Goal: Browse casually: Explore the website without a specific task or goal

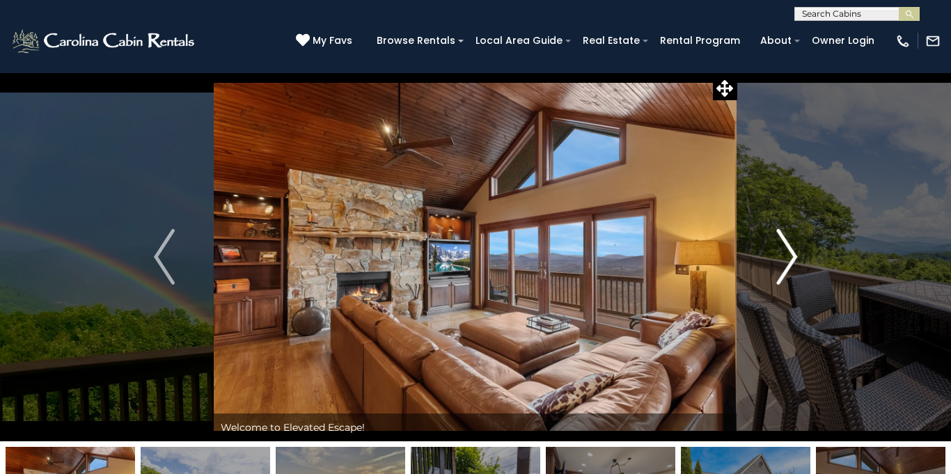
click at [783, 243] on img "Next" at bounding box center [786, 257] width 21 height 56
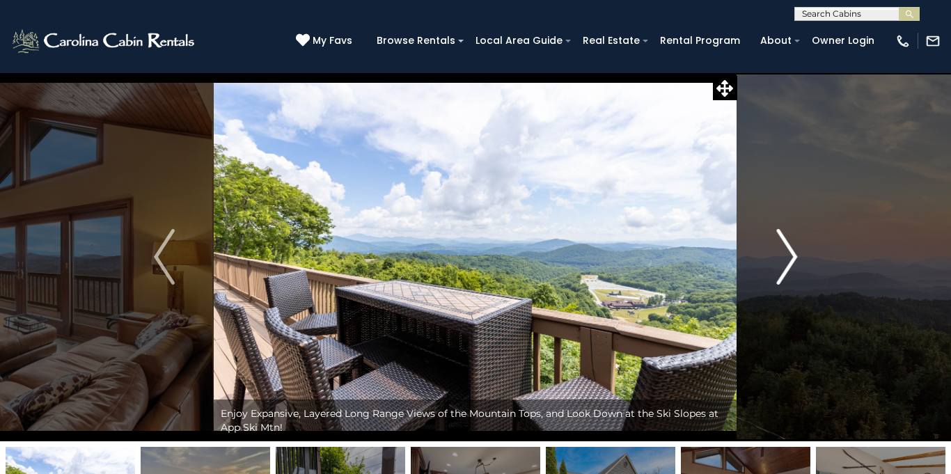
click at [782, 243] on img "Next" at bounding box center [786, 257] width 21 height 56
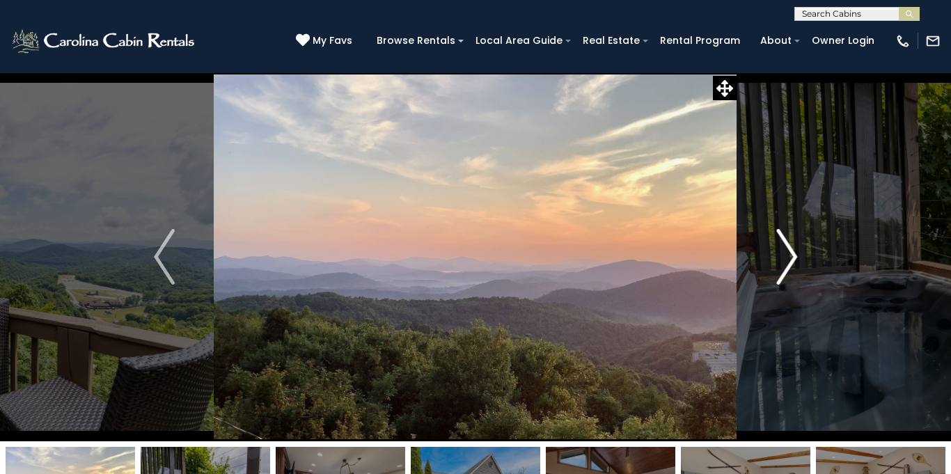
click at [782, 243] on img "Next" at bounding box center [786, 257] width 21 height 56
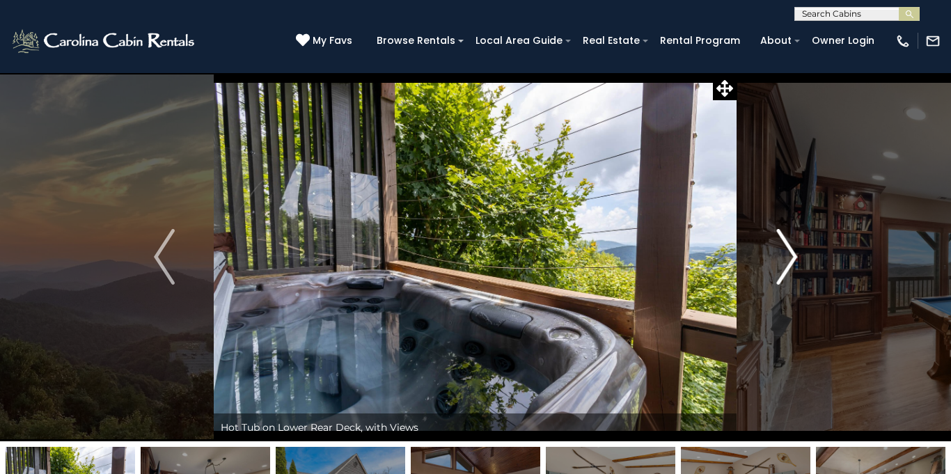
click at [782, 243] on img "Next" at bounding box center [786, 257] width 21 height 56
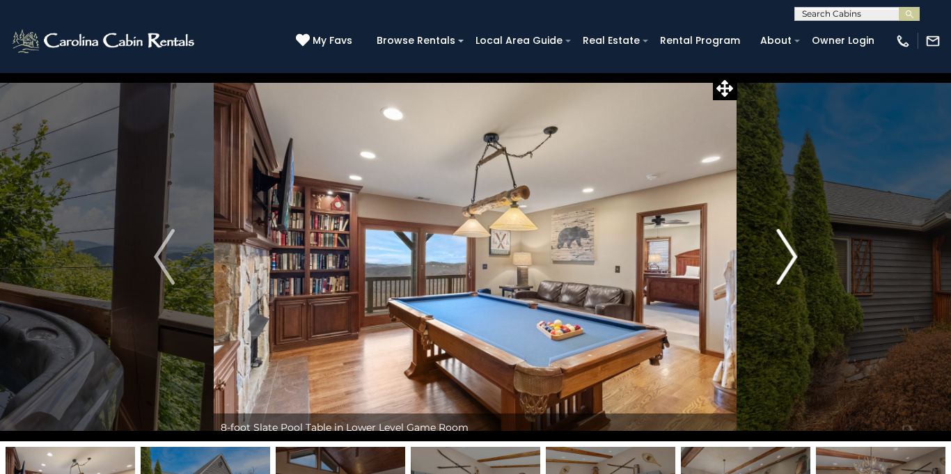
click at [782, 243] on img "Next" at bounding box center [786, 257] width 21 height 56
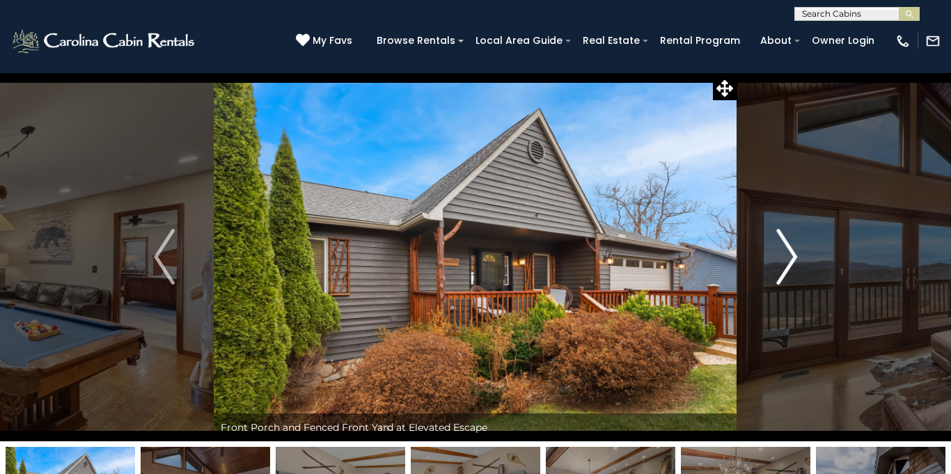
click at [786, 258] on img "Next" at bounding box center [786, 257] width 21 height 56
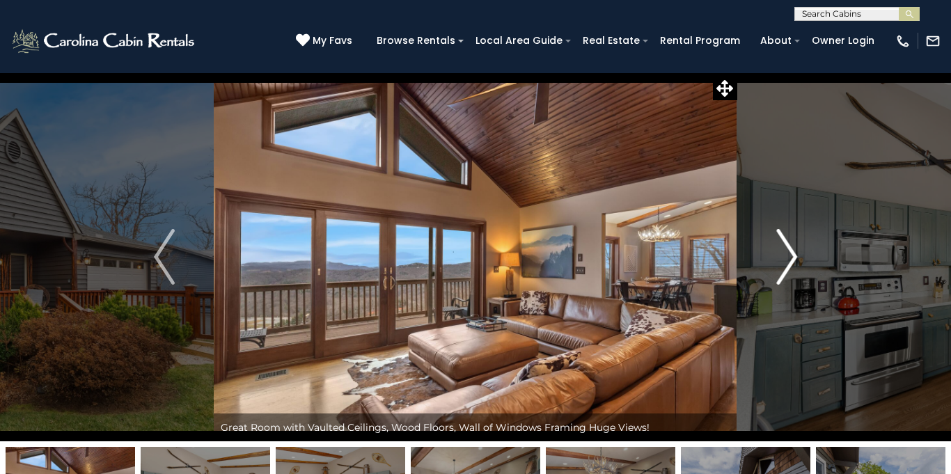
click at [786, 258] on img "Next" at bounding box center [786, 257] width 21 height 56
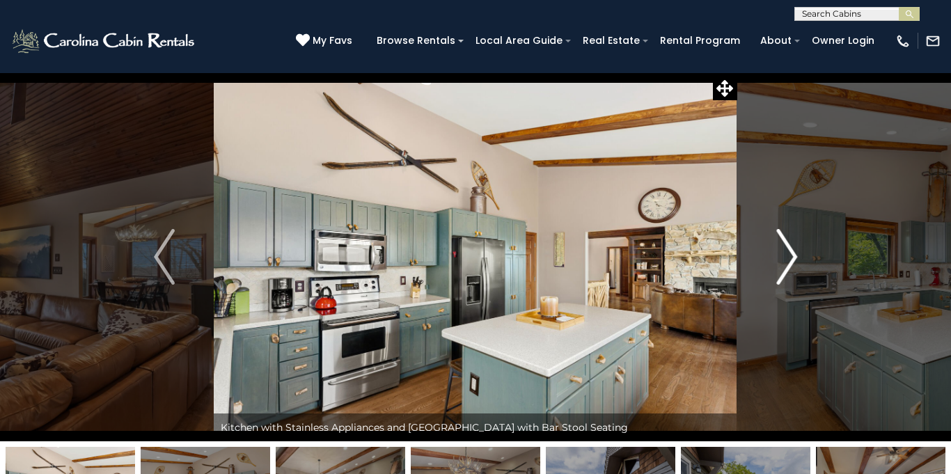
click at [786, 258] on img "Next" at bounding box center [786, 257] width 21 height 56
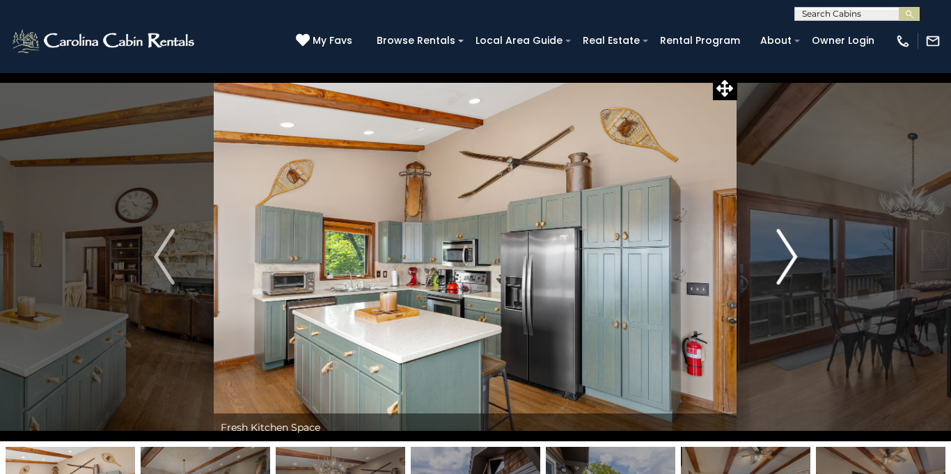
click at [786, 258] on img "Next" at bounding box center [786, 257] width 21 height 56
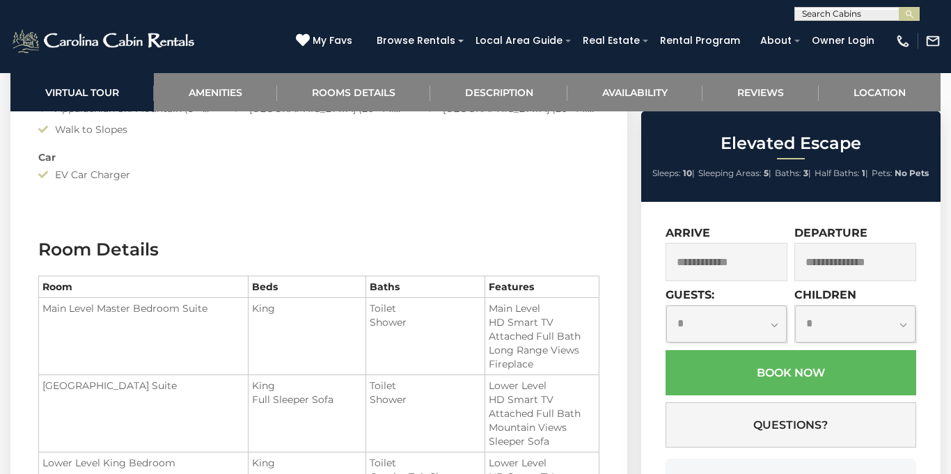
scroll to position [1, 0]
click at [807, 15] on input "text" at bounding box center [856, 16] width 122 height 14
